Goal: Task Accomplishment & Management: Use online tool/utility

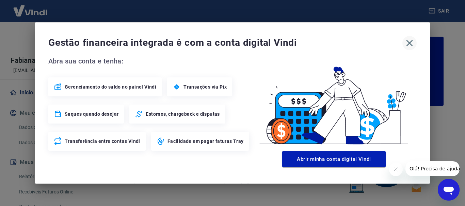
click at [409, 40] on icon "button" at bounding box center [409, 43] width 11 height 11
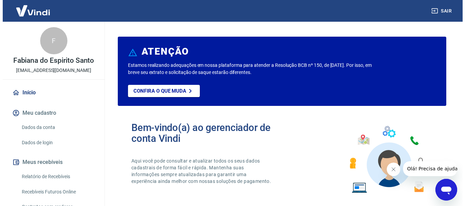
scroll to position [64, 0]
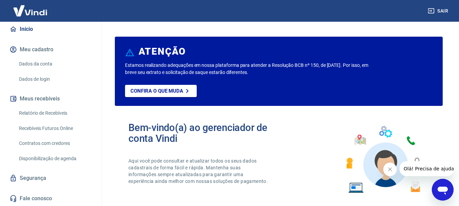
click at [39, 110] on link "Relatório de Recebíveis" at bounding box center [54, 113] width 77 height 14
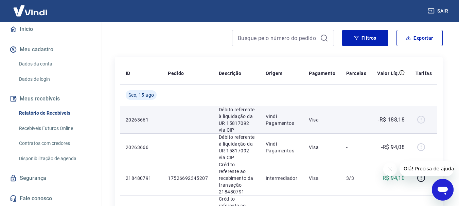
scroll to position [102, 0]
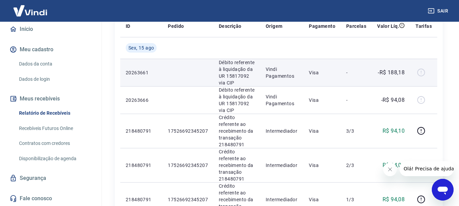
click at [422, 74] on div at bounding box center [424, 72] width 16 height 11
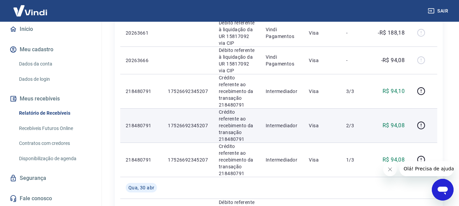
scroll to position [238, 0]
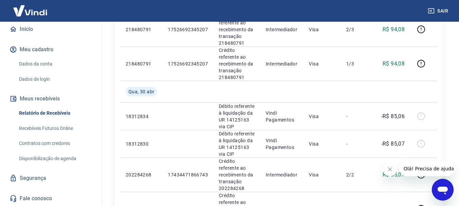
click at [63, 131] on link "Recebíveis Futuros Online" at bounding box center [54, 129] width 77 height 14
